Goal: Check status: Check status

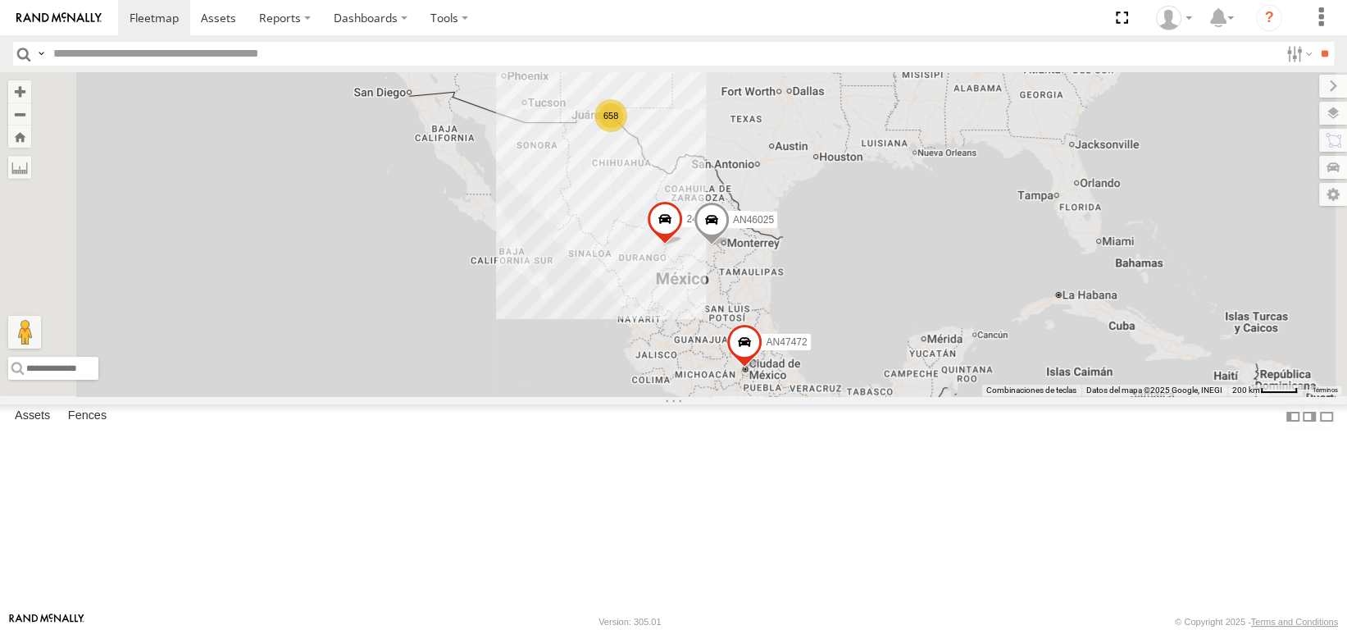
click at [174, 57] on input "text" at bounding box center [663, 54] width 1232 height 24
type input "****"
click at [1315, 42] on input "**" at bounding box center [1324, 54] width 19 height 24
